Goal: Transaction & Acquisition: Purchase product/service

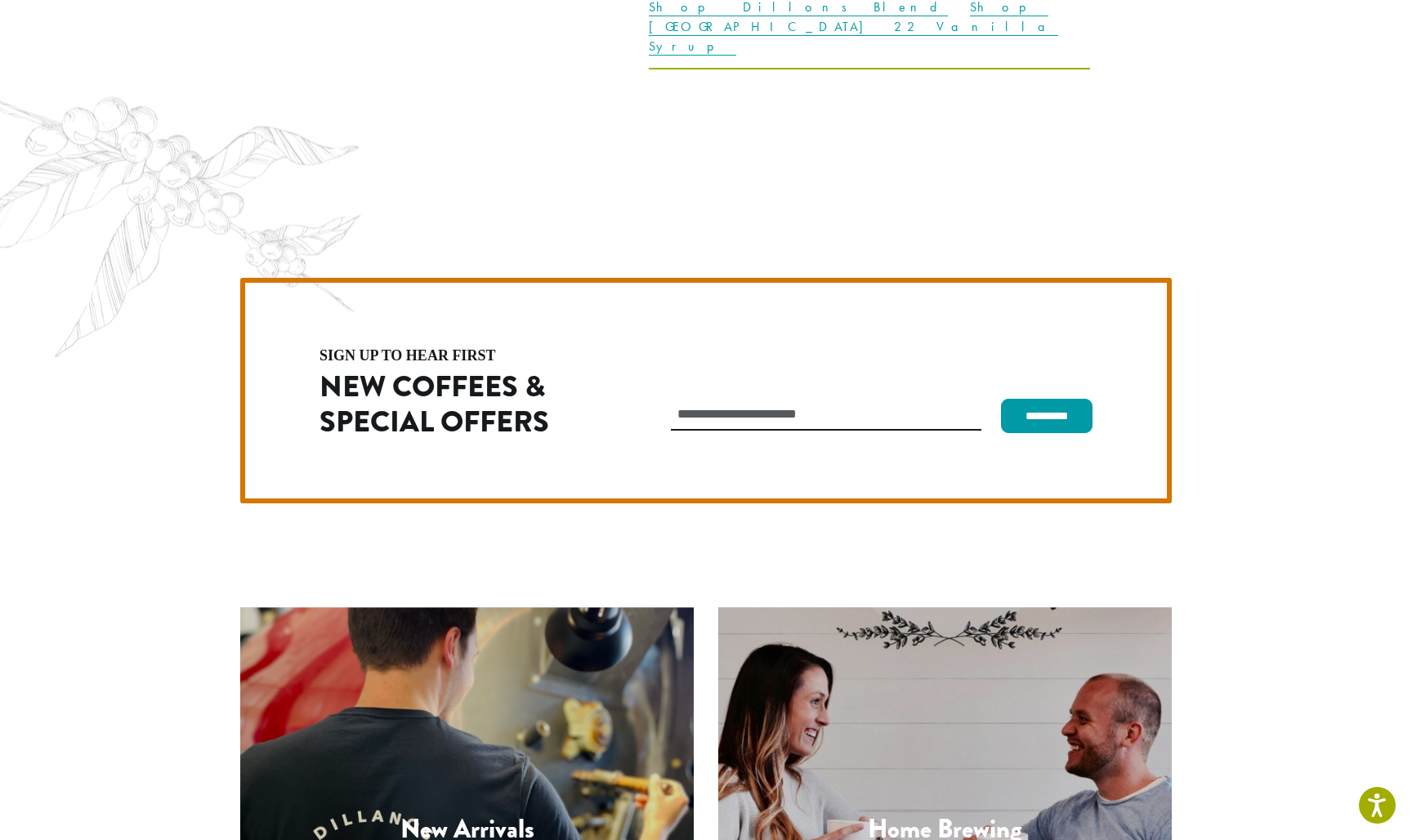
scroll to position [4611, 0]
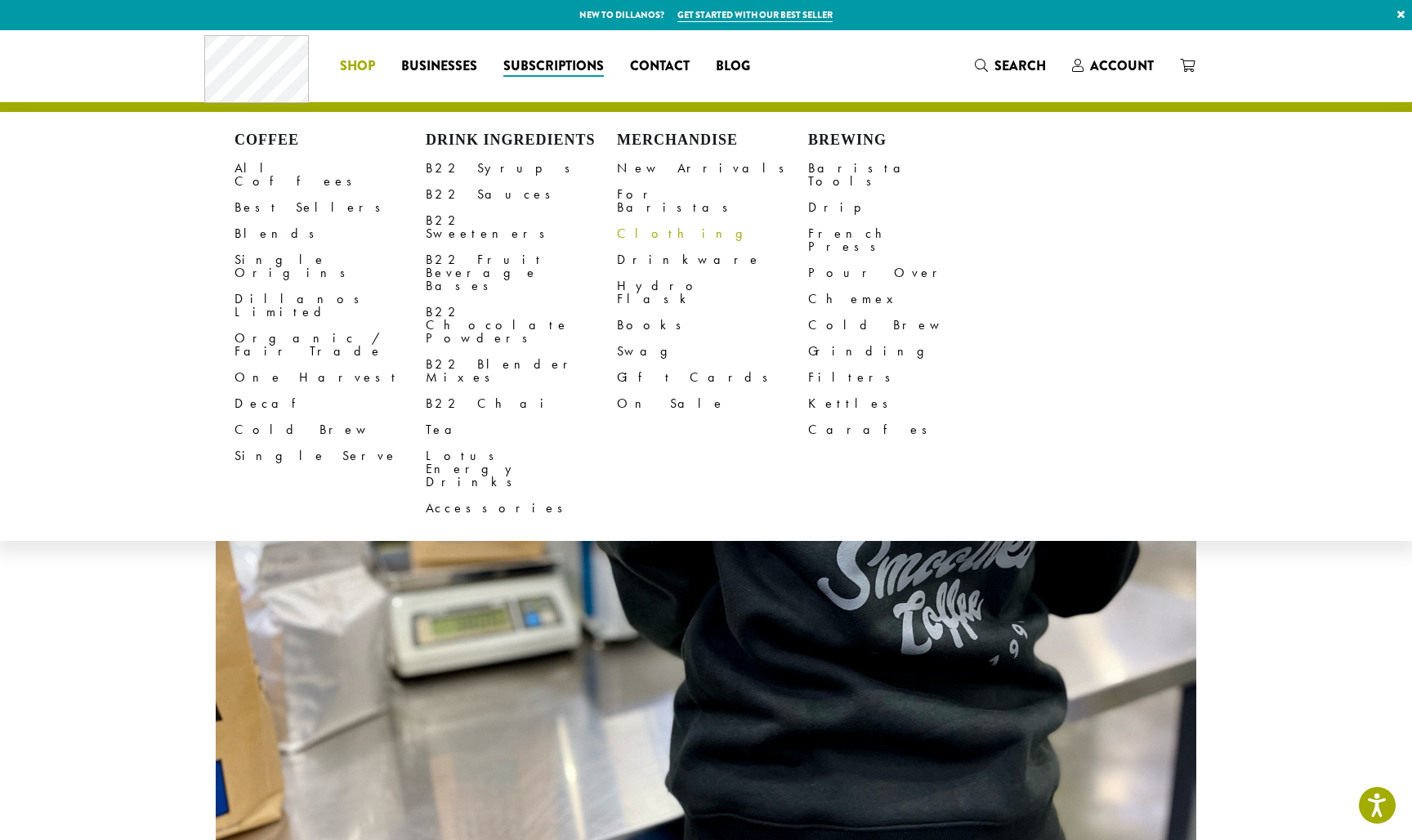
click at [638, 221] on link "Clothing" at bounding box center [713, 233] width 191 height 26
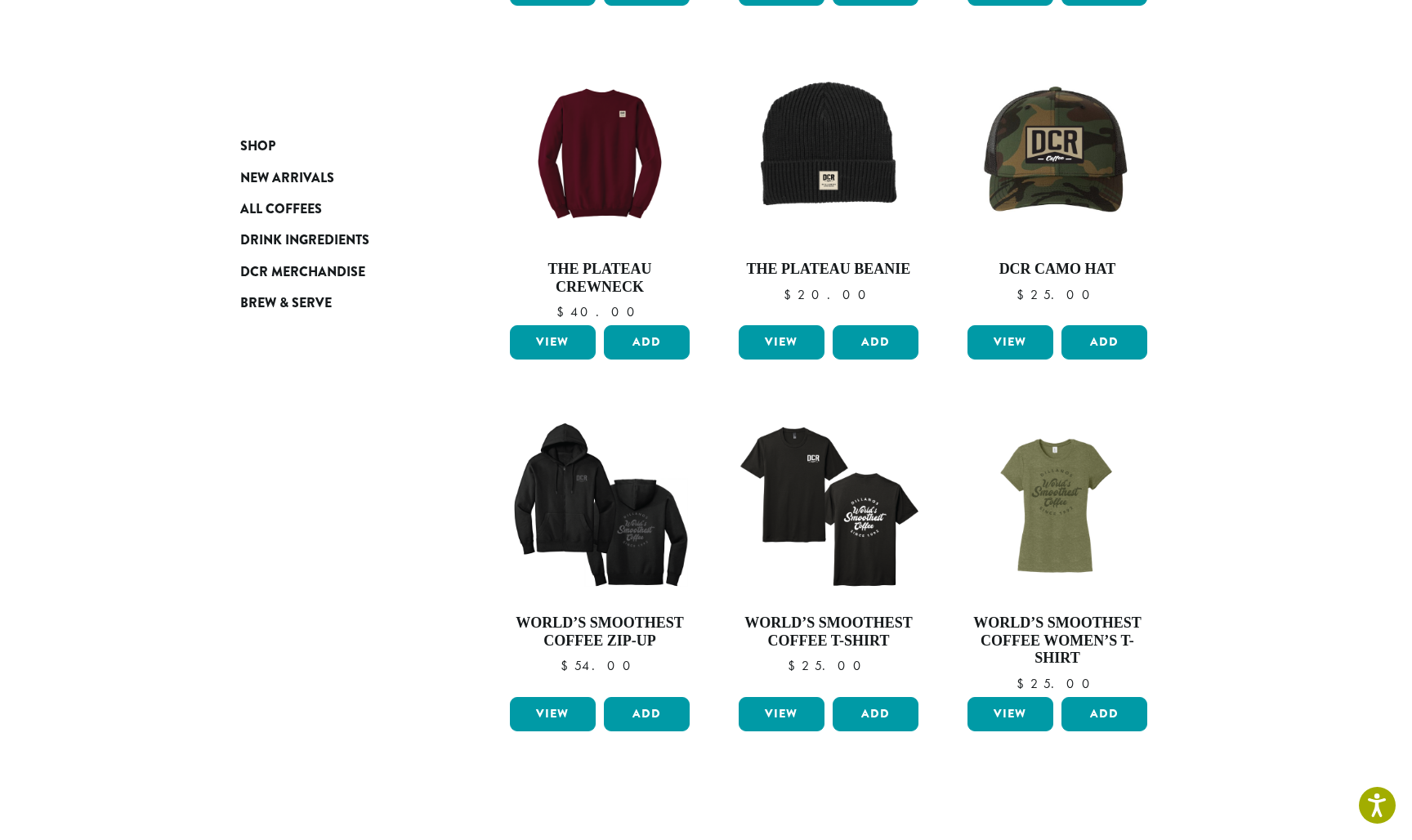
scroll to position [918, 0]
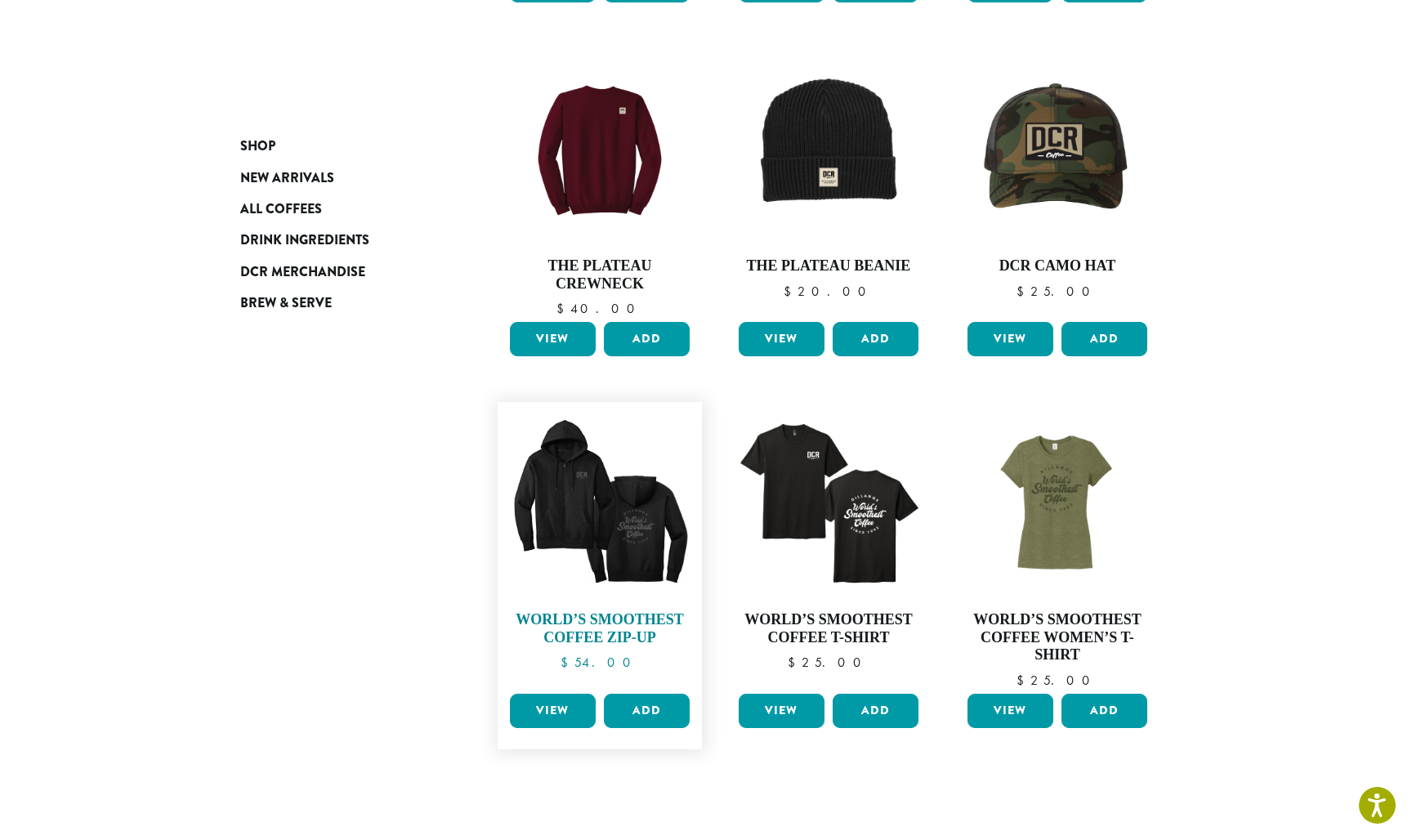
click at [639, 503] on img at bounding box center [600, 504] width 188 height 188
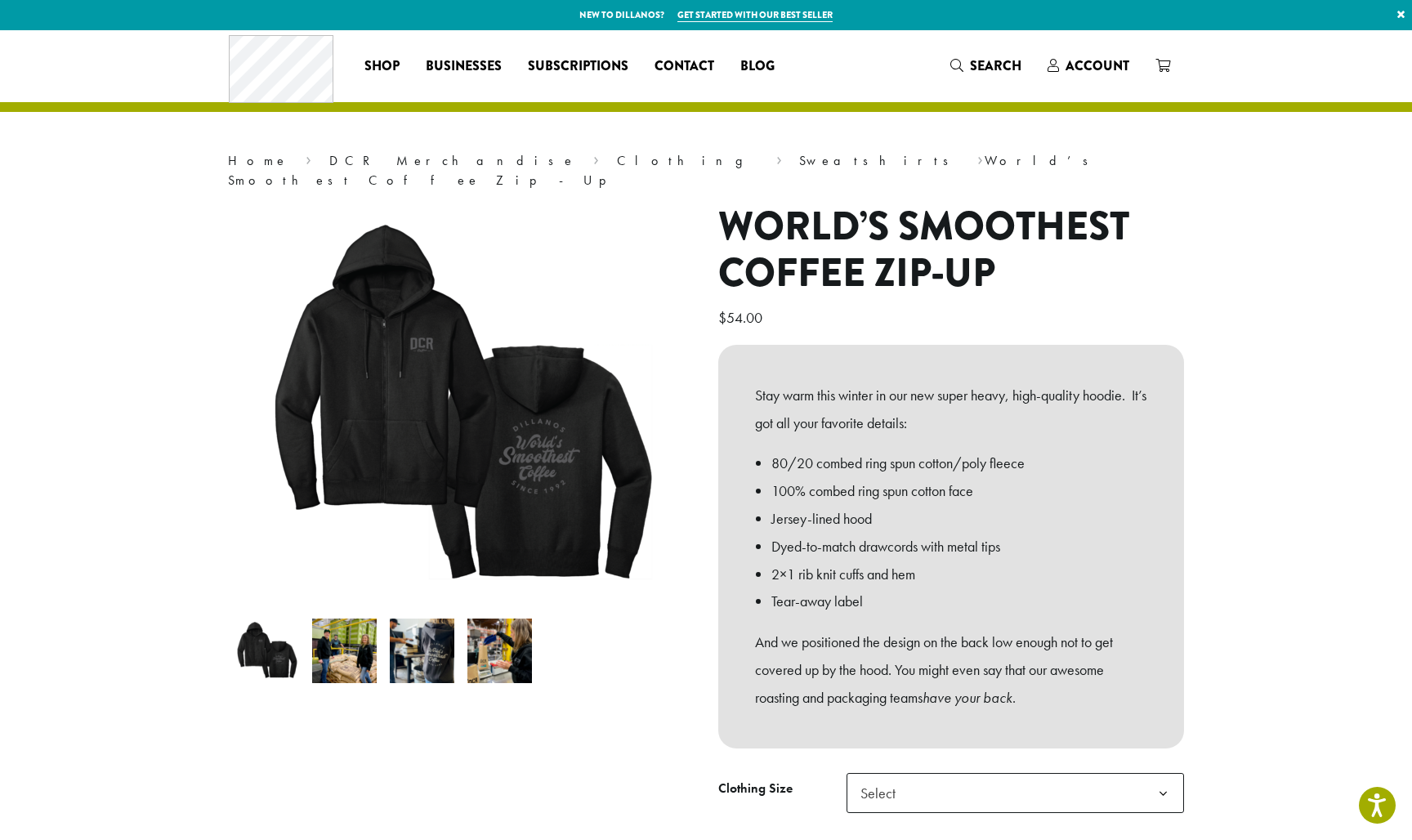
click at [440, 637] on img at bounding box center [421, 650] width 65 height 65
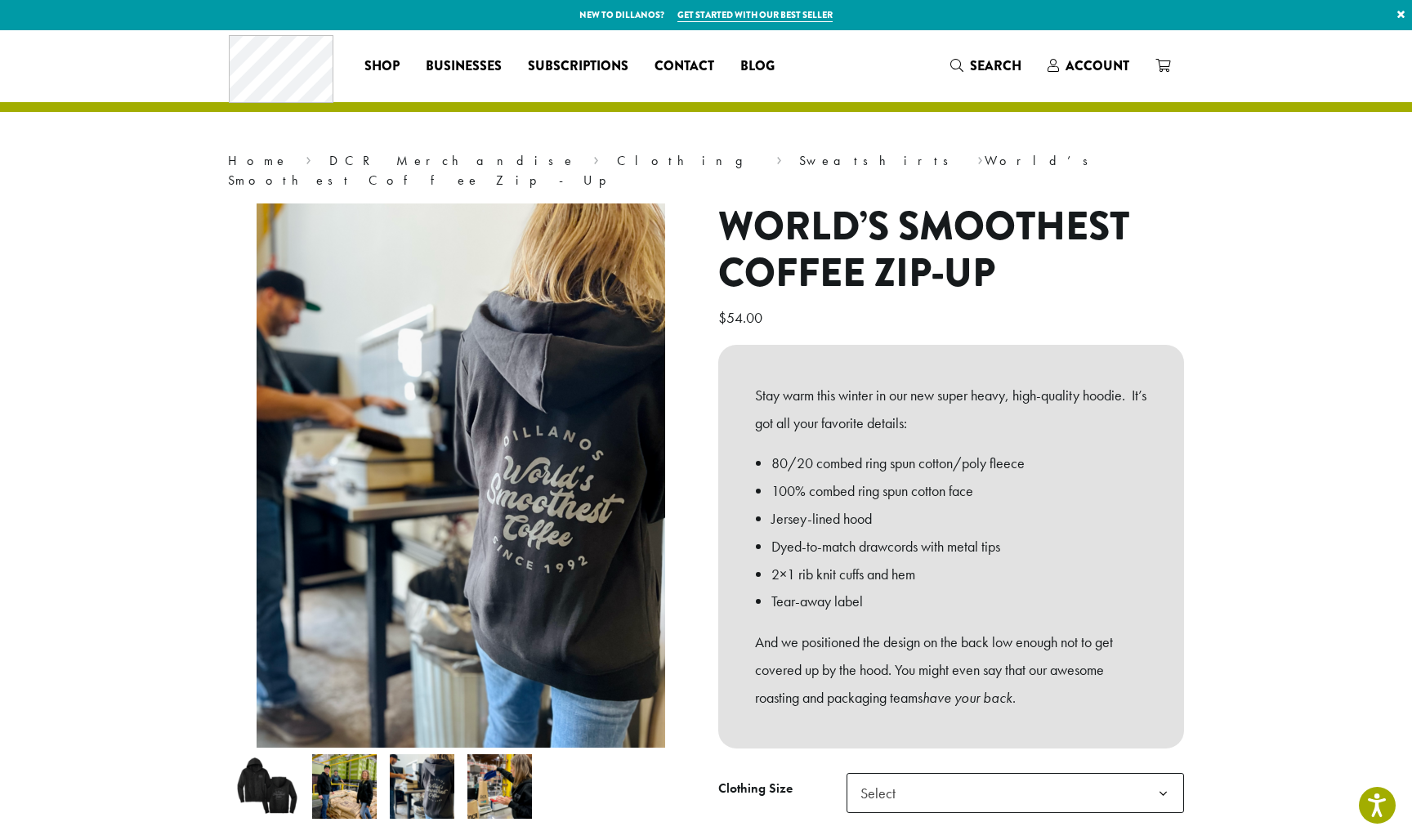
click at [502, 774] on img at bounding box center [499, 786] width 65 height 65
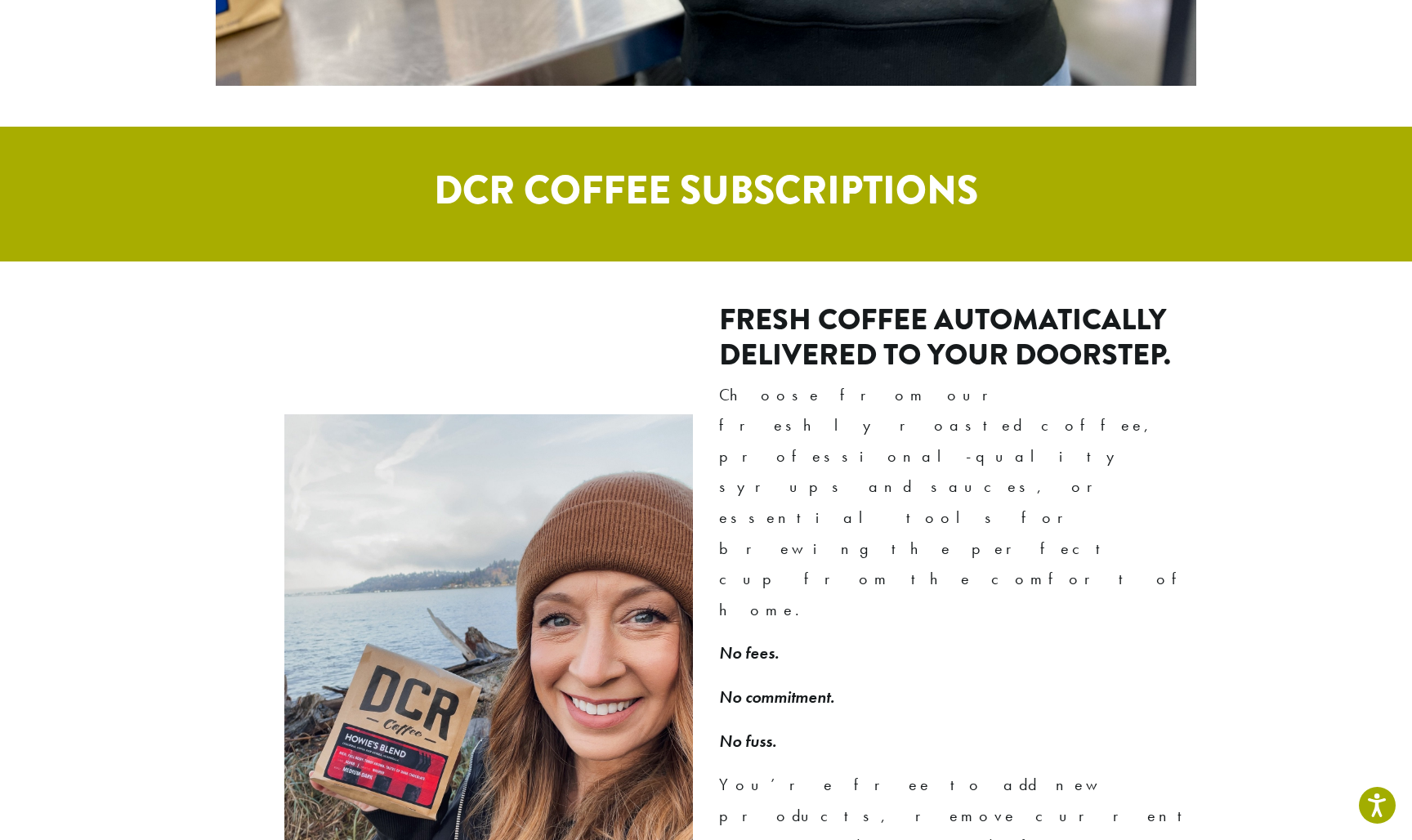
scroll to position [804, 0]
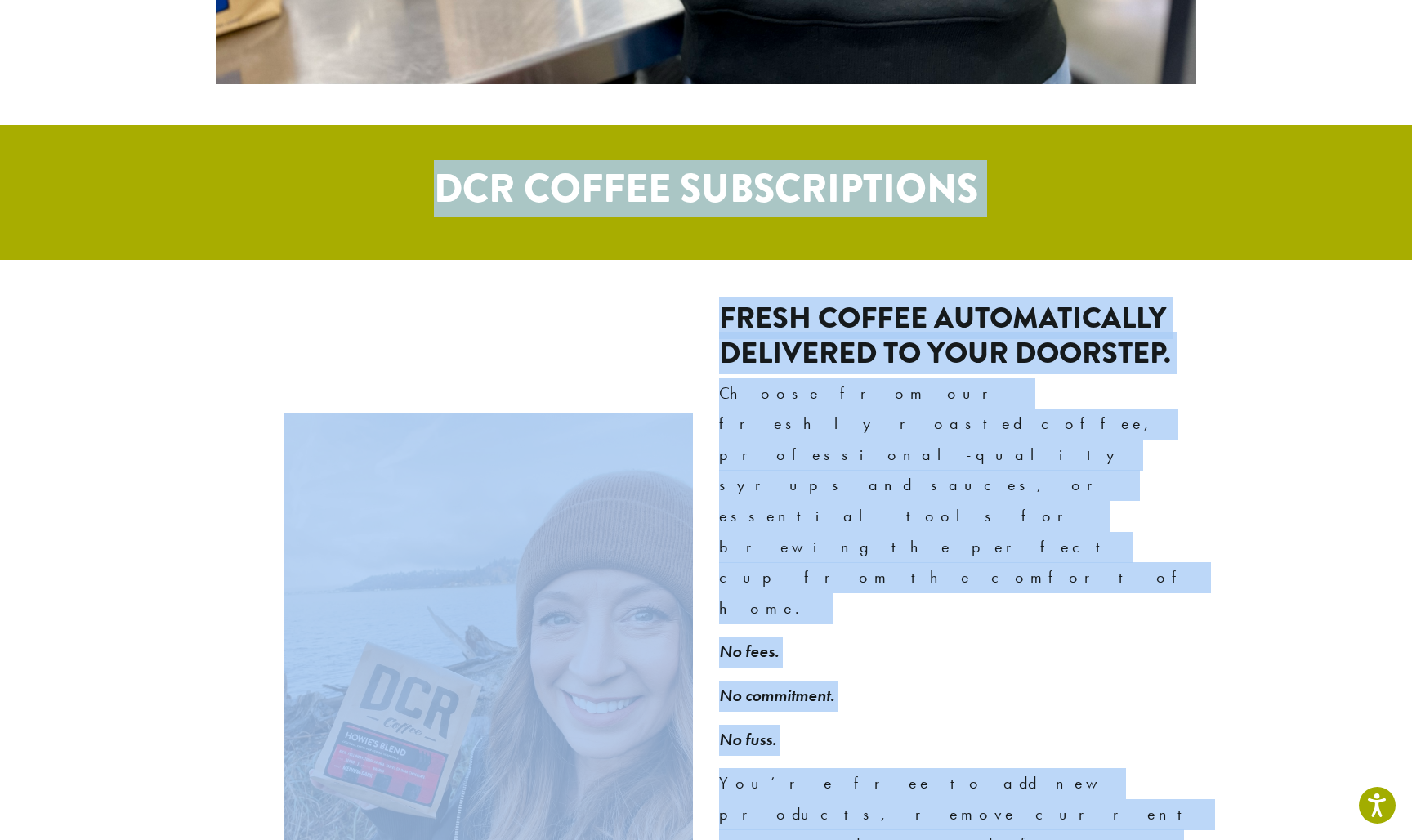
drag, startPoint x: 441, startPoint y: 188, endPoint x: 1098, endPoint y: 732, distance: 853.0
copy div "DCR COFFEE SUBSCRIPTIONS Fresh coffee automatically delivered to your doorstep.…"
